Goal: Navigation & Orientation: Find specific page/section

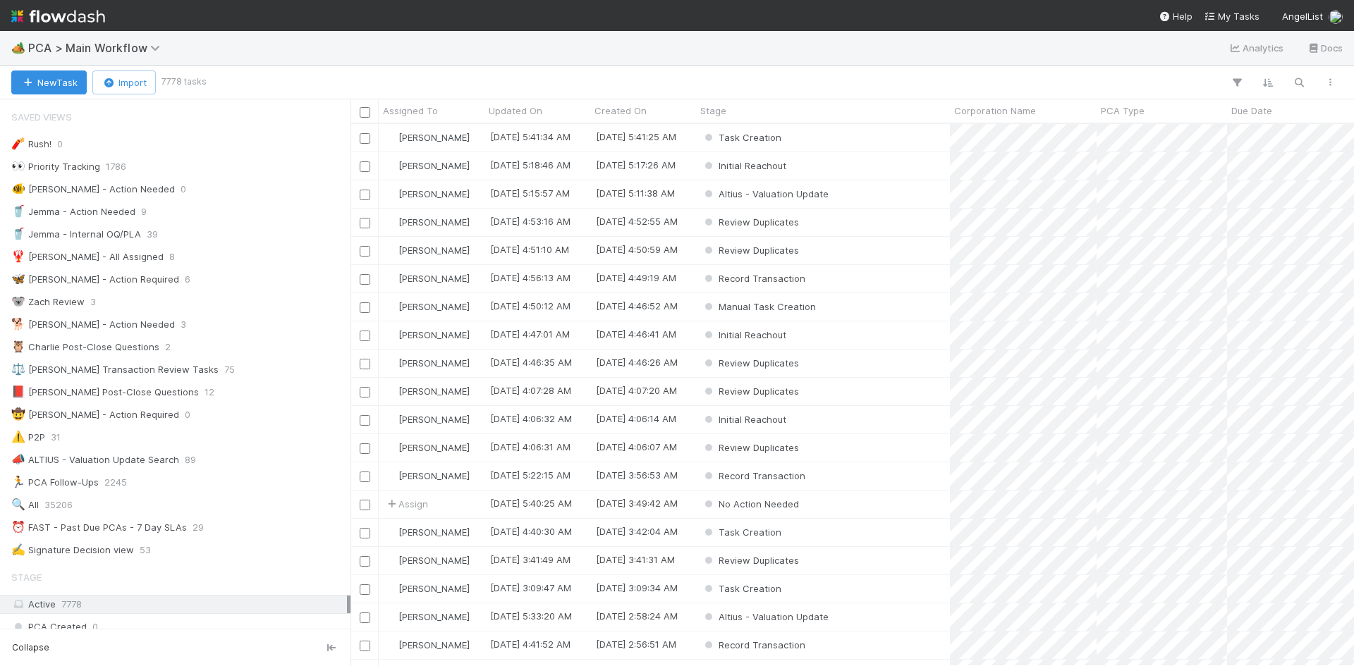
scroll to position [11, 11]
click at [125, 46] on span "PCA > Main Workflow" at bounding box center [97, 48] width 139 height 14
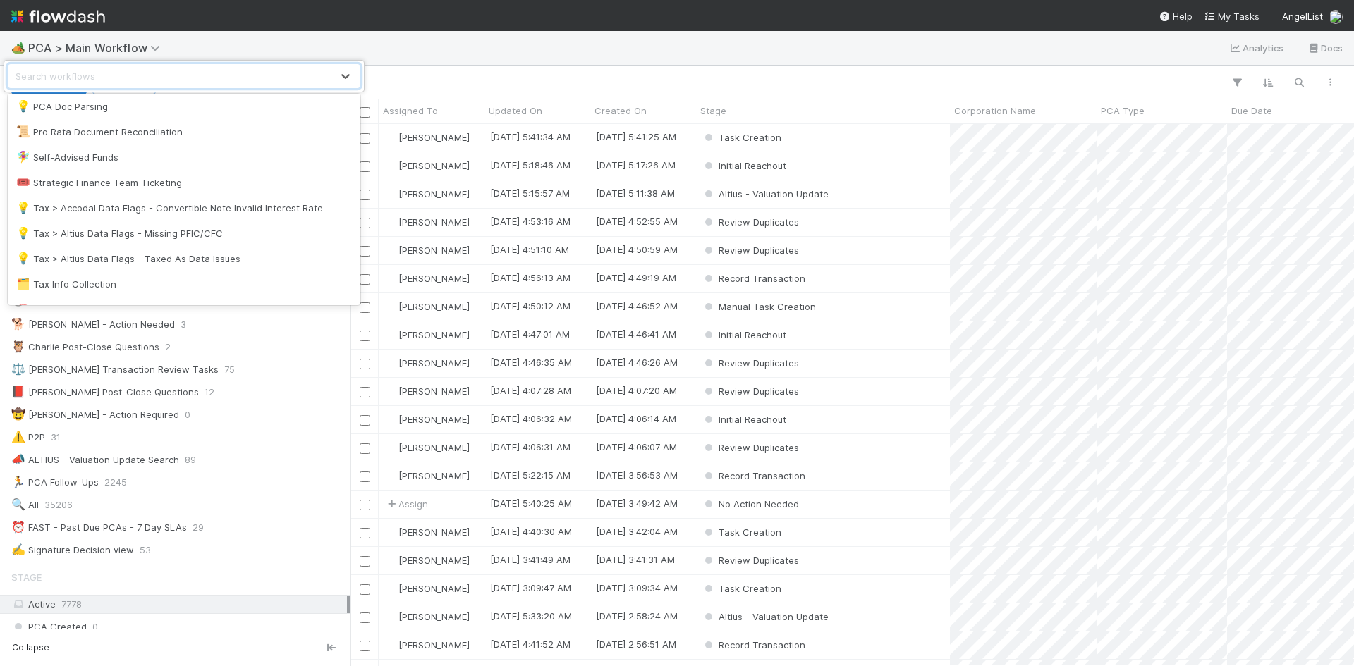
scroll to position [1103, 0]
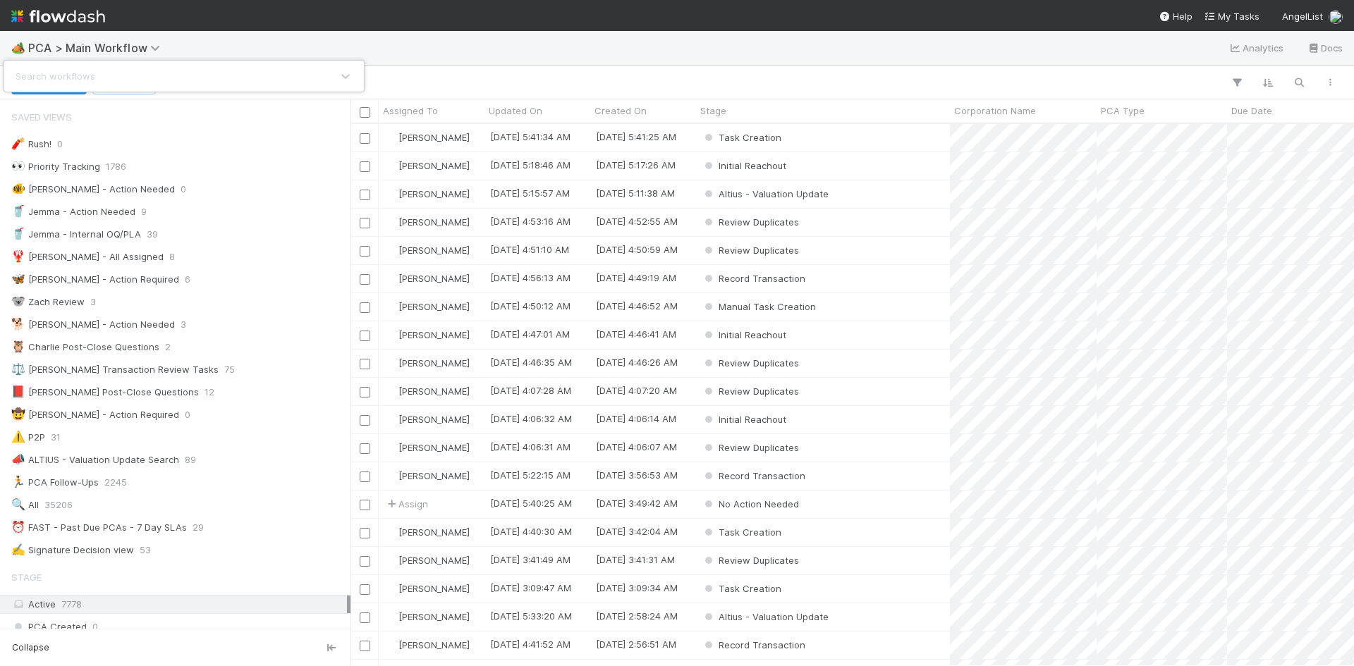
click at [438, 38] on div "Search workflows" at bounding box center [677, 333] width 1354 height 666
click at [114, 51] on span "PCA > Main Workflow" at bounding box center [97, 48] width 139 height 14
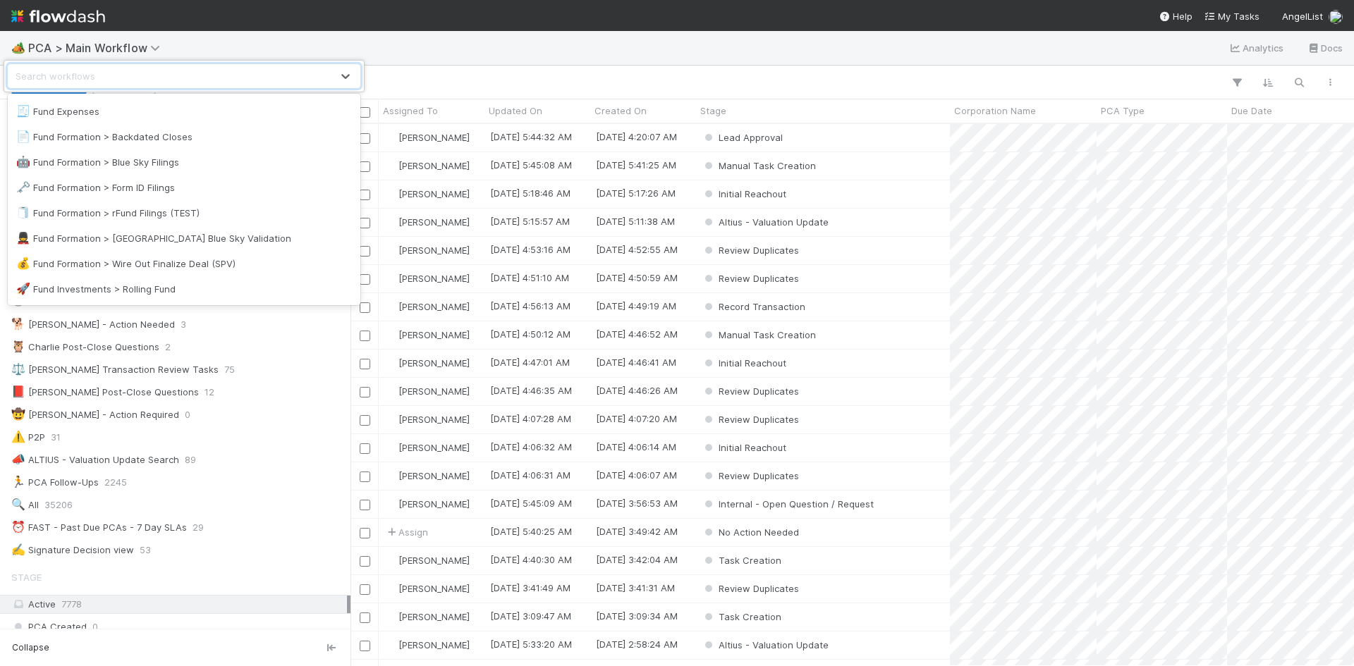
scroll to position [539, 0]
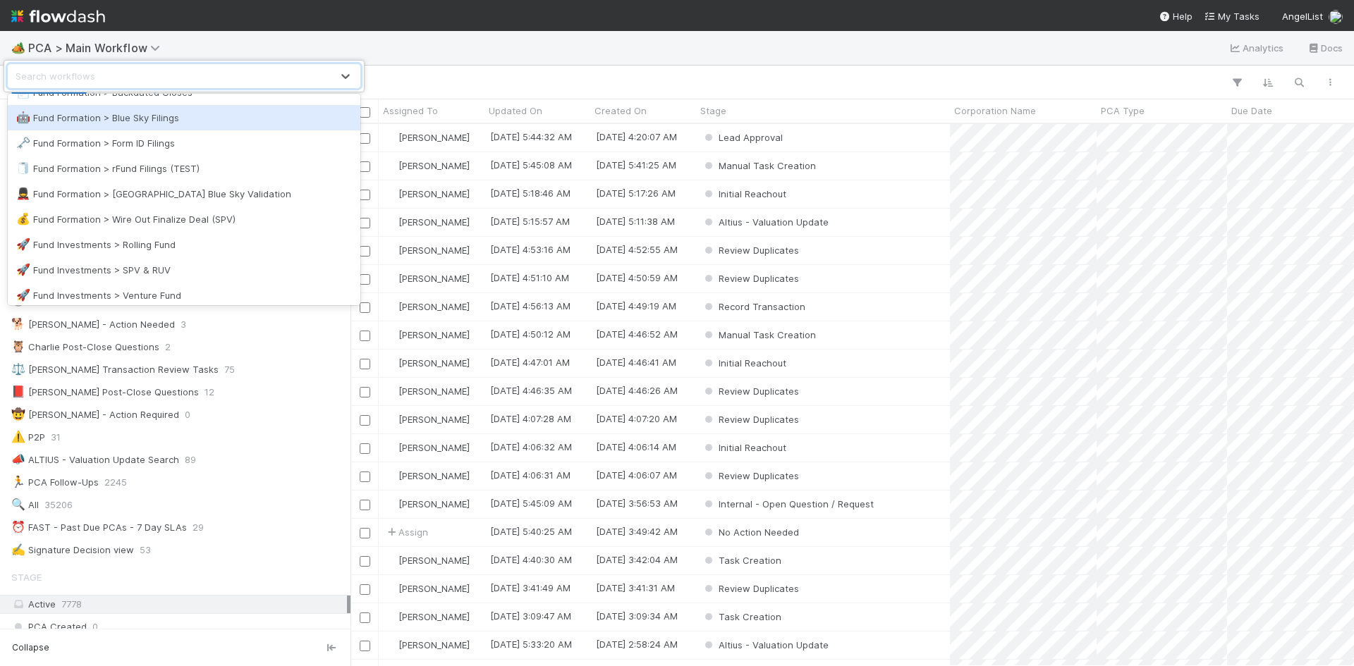
click at [201, 125] on div "🤖 Fund Formation > Blue Sky Filings" at bounding box center [184, 117] width 353 height 25
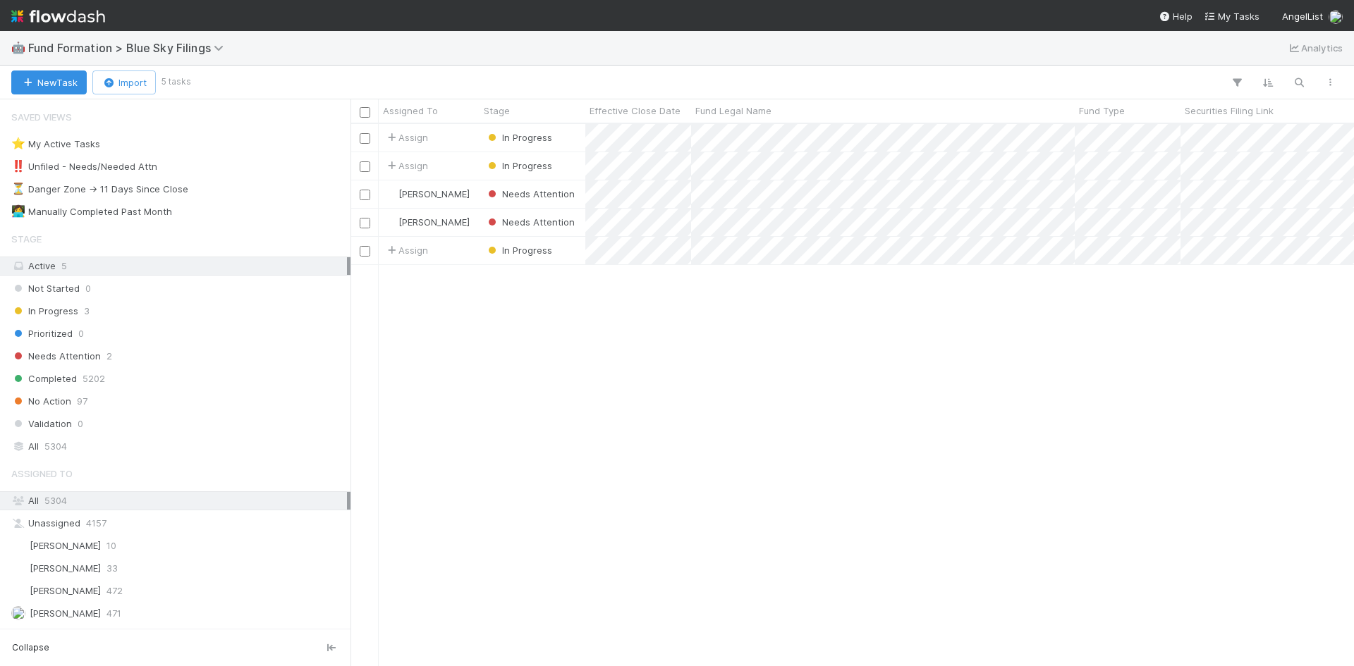
scroll to position [532, 993]
click at [192, 47] on span "Fund Formation > Blue Sky Filings" at bounding box center [129, 48] width 202 height 14
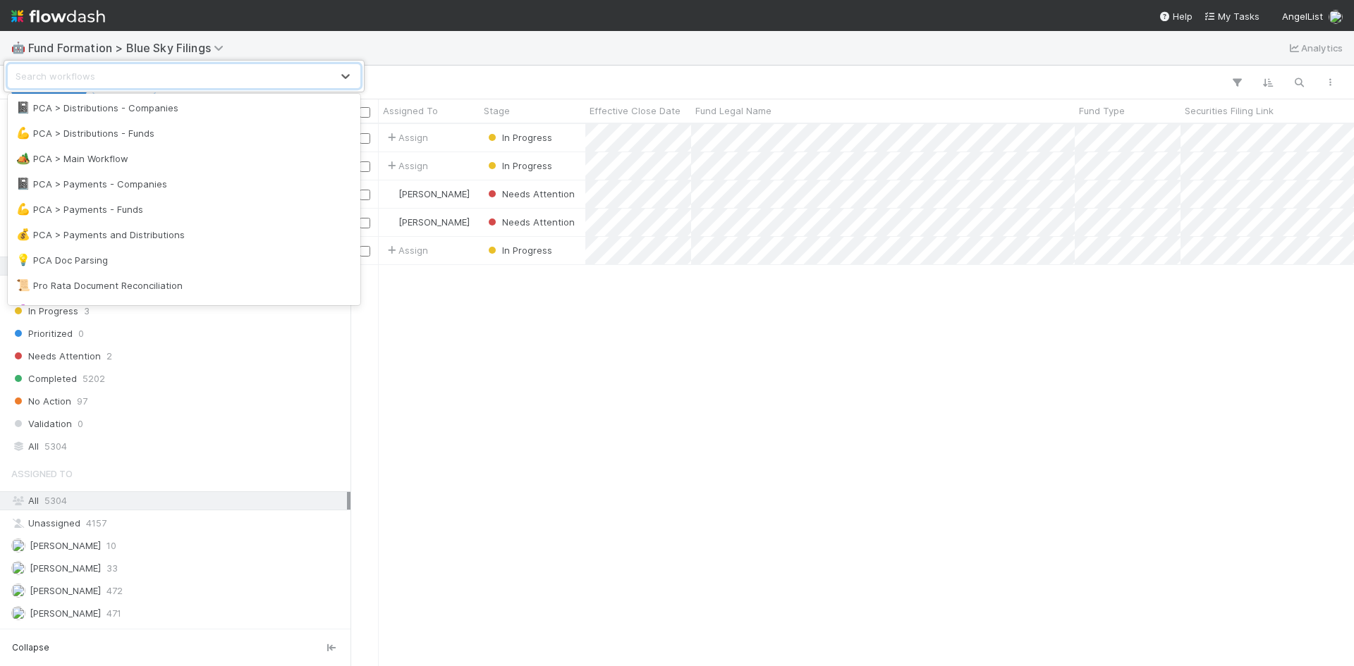
scroll to position [917, 0]
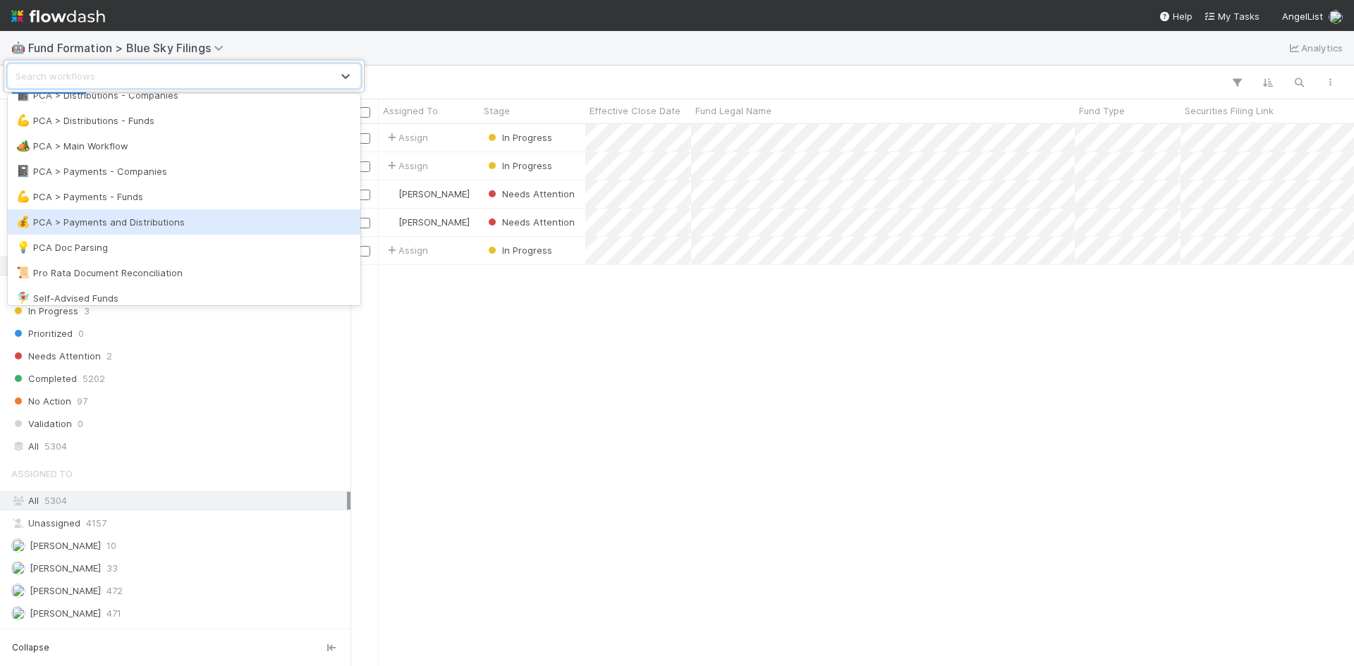
click at [202, 216] on div "💰 PCA > Payments and Distributions" at bounding box center [184, 222] width 336 height 14
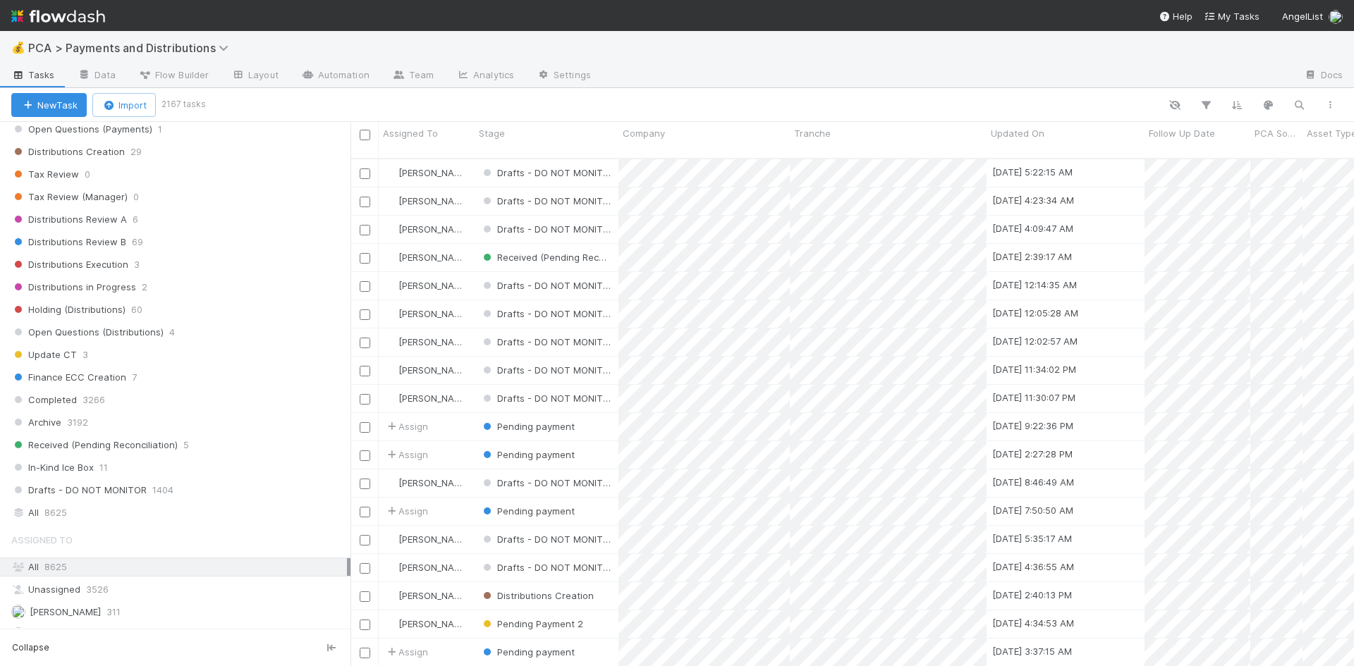
scroll to position [987, 0]
